Goal: Find specific page/section: Find specific page/section

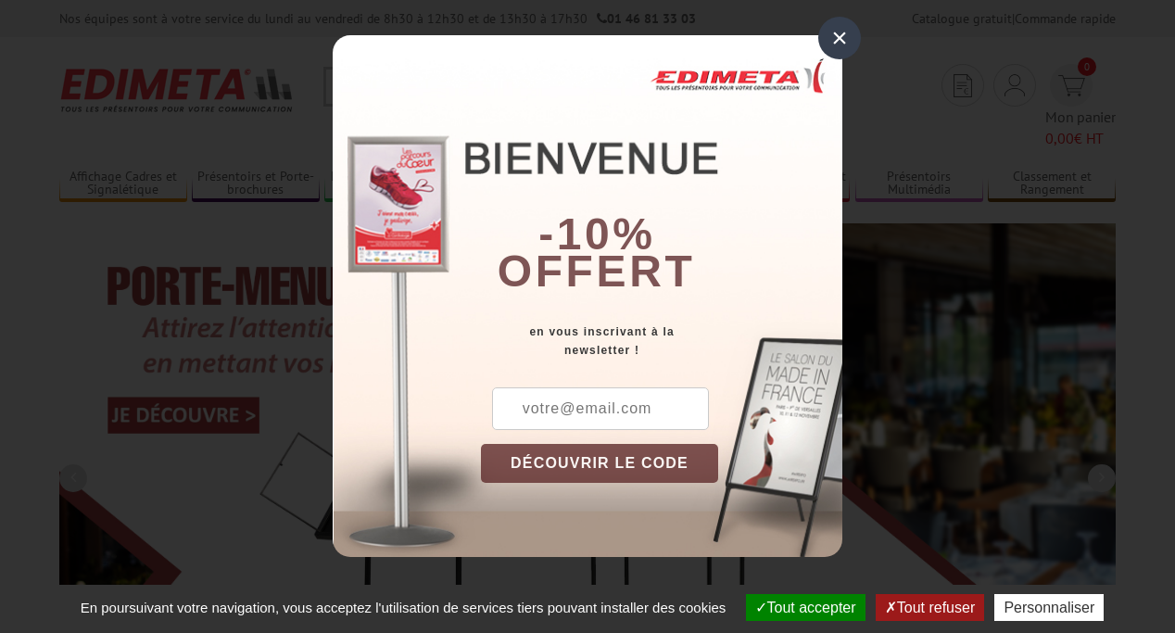
click at [797, 607] on button "Tout accepter" at bounding box center [806, 607] width 120 height 27
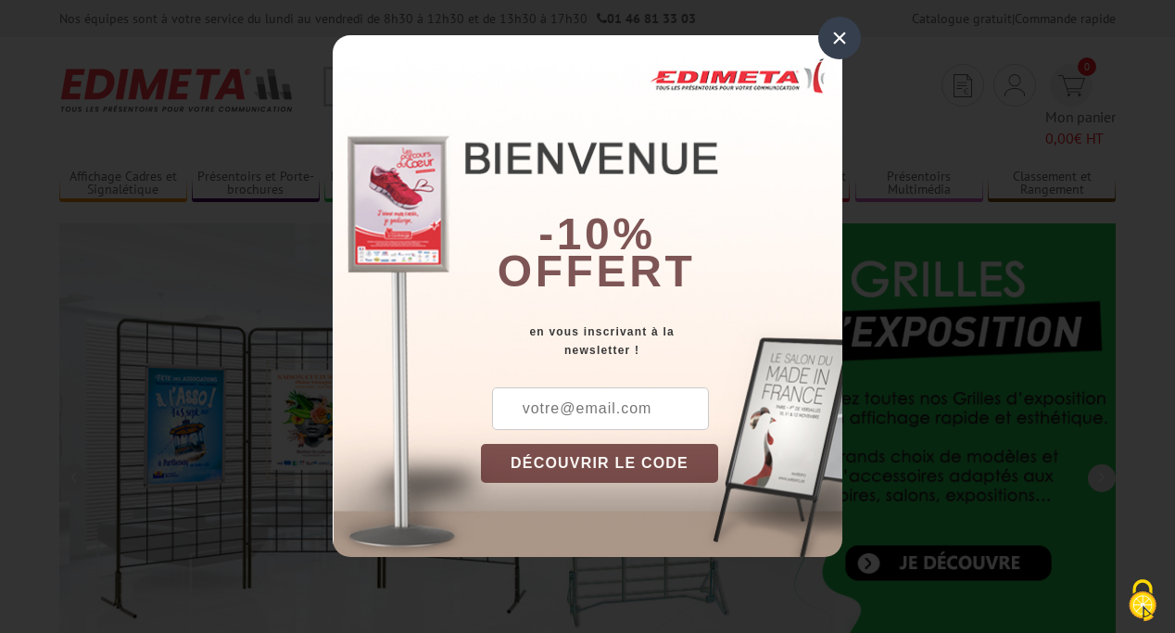
click at [839, 38] on div "×" at bounding box center [839, 38] width 43 height 43
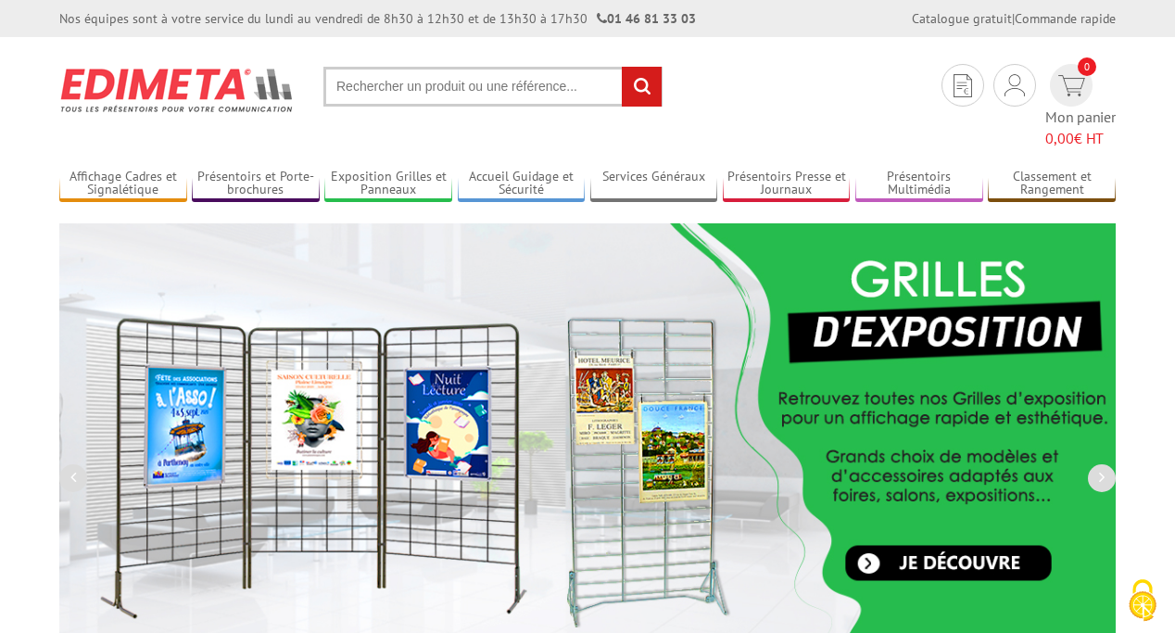
click at [0, 0] on div "Nos équipes sont à votre service du [DATE] au [DATE] de 8h30 à 12h30 et de 13h3…" at bounding box center [587, 18] width 1175 height 37
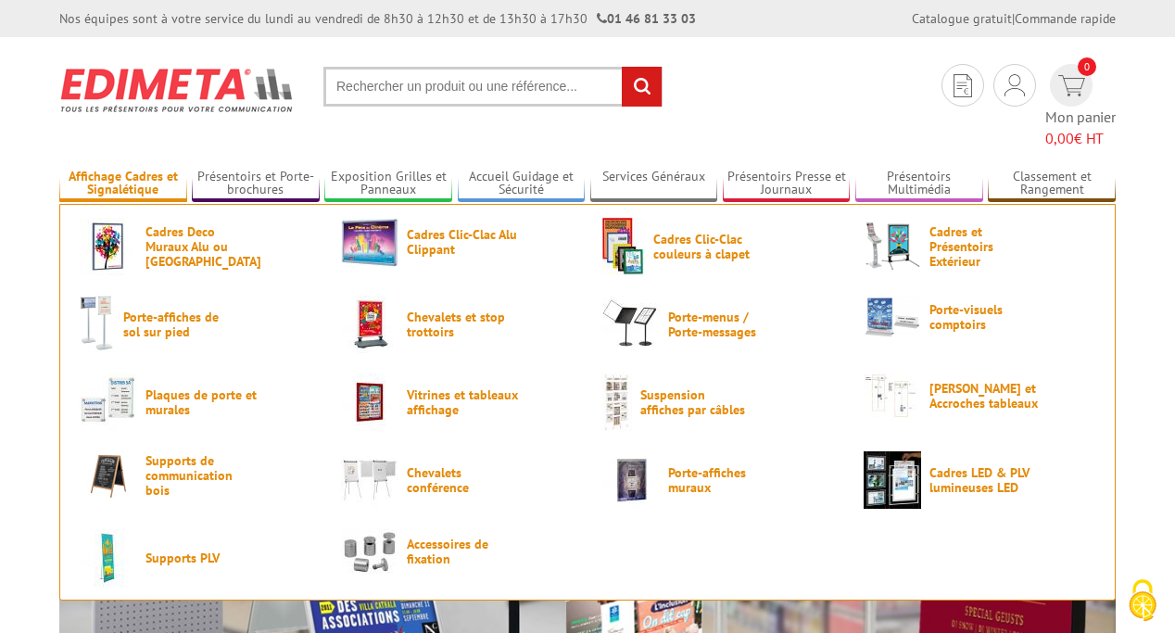
click at [122, 169] on link "Affichage Cadres et Signalétique" at bounding box center [123, 184] width 128 height 31
